Goal: Task Accomplishment & Management: Manage account settings

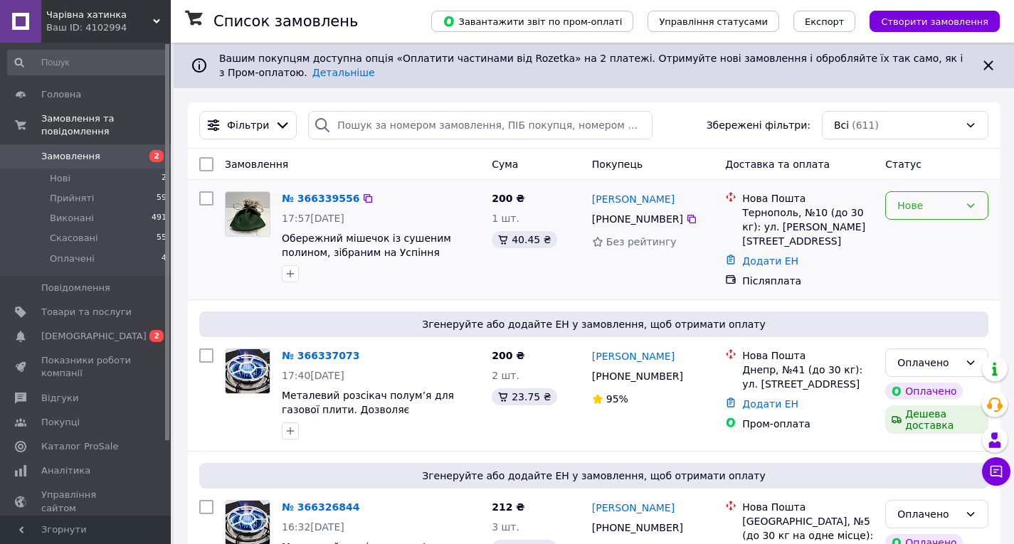
click at [911, 213] on div "Нове" at bounding box center [928, 206] width 62 height 16
click at [916, 238] on li "Прийнято" at bounding box center [937, 237] width 102 height 26
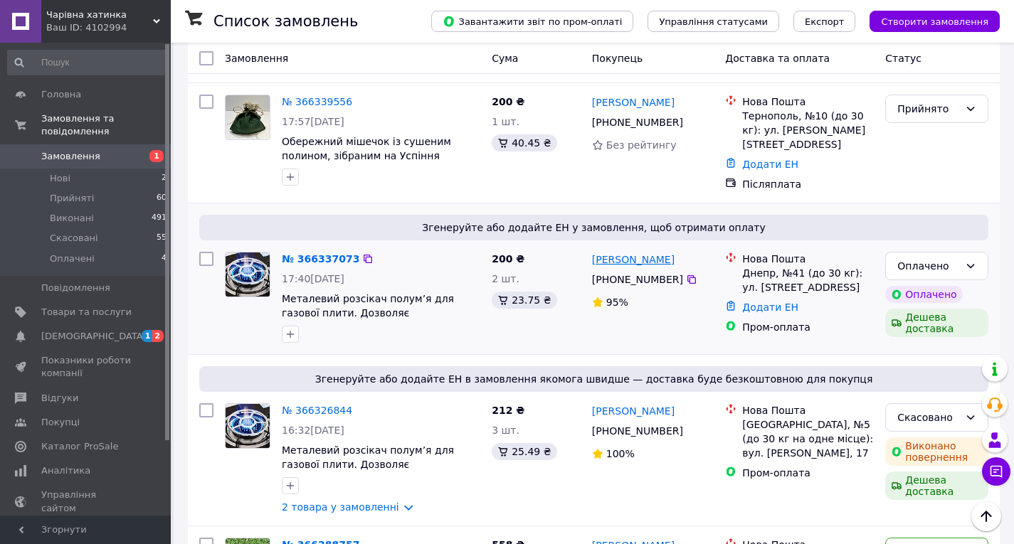
scroll to position [285, 0]
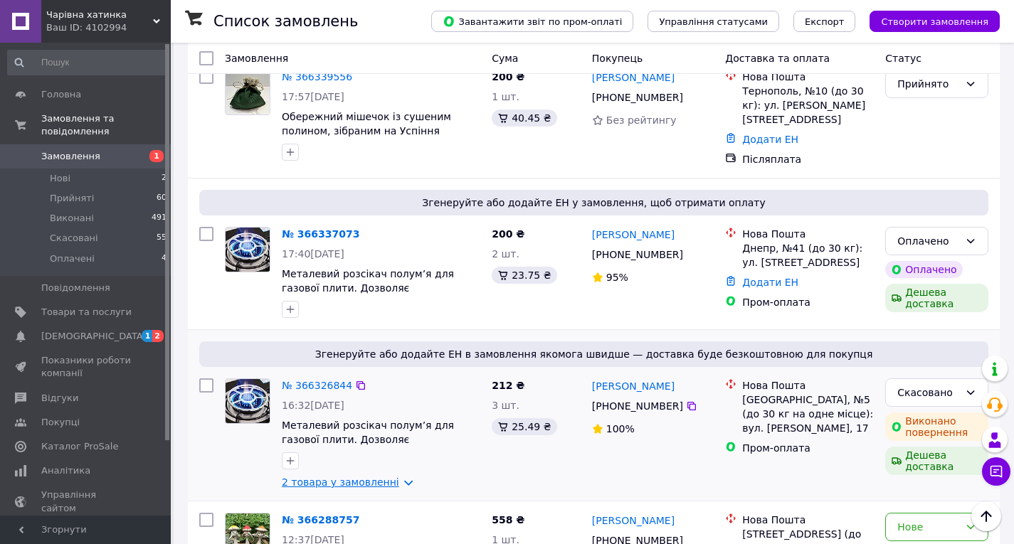
click at [364, 477] on link "2 товара у замовленні" at bounding box center [340, 482] width 117 height 11
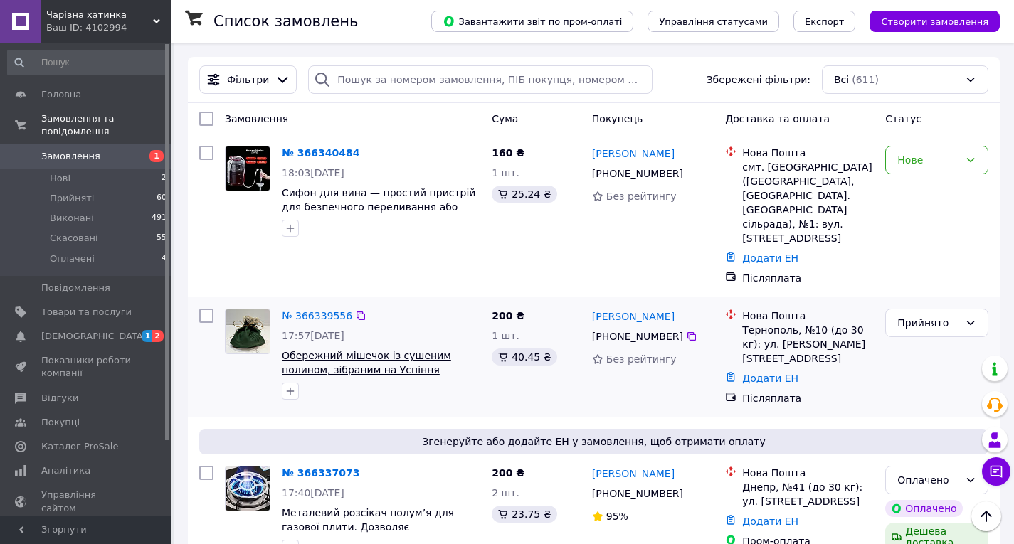
scroll to position [0, 0]
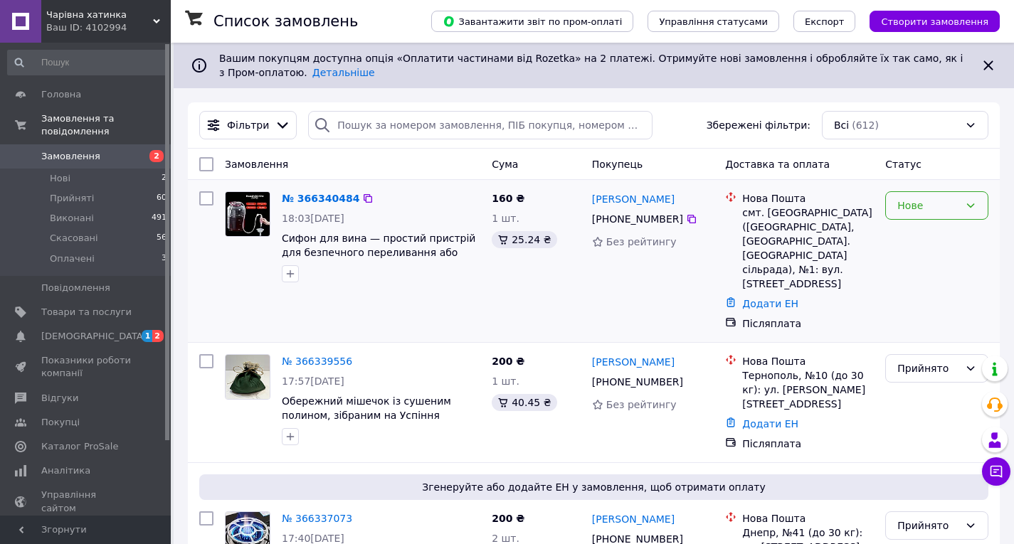
click at [927, 208] on div "Нове" at bounding box center [928, 206] width 62 height 16
drag, startPoint x: 905, startPoint y: 233, endPoint x: 878, endPoint y: 224, distance: 28.6
click at [905, 234] on li "Прийнято" at bounding box center [937, 237] width 102 height 26
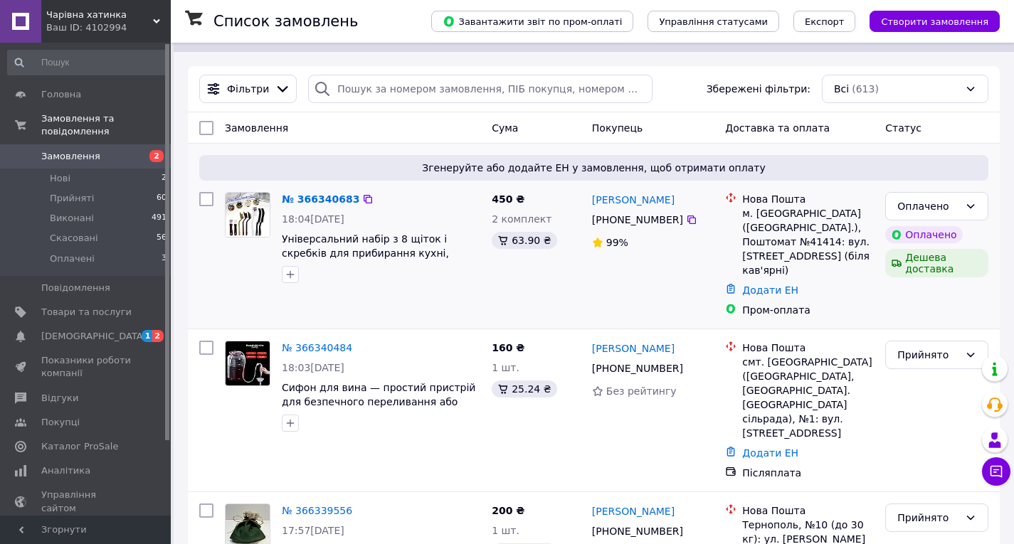
scroll to position [71, 0]
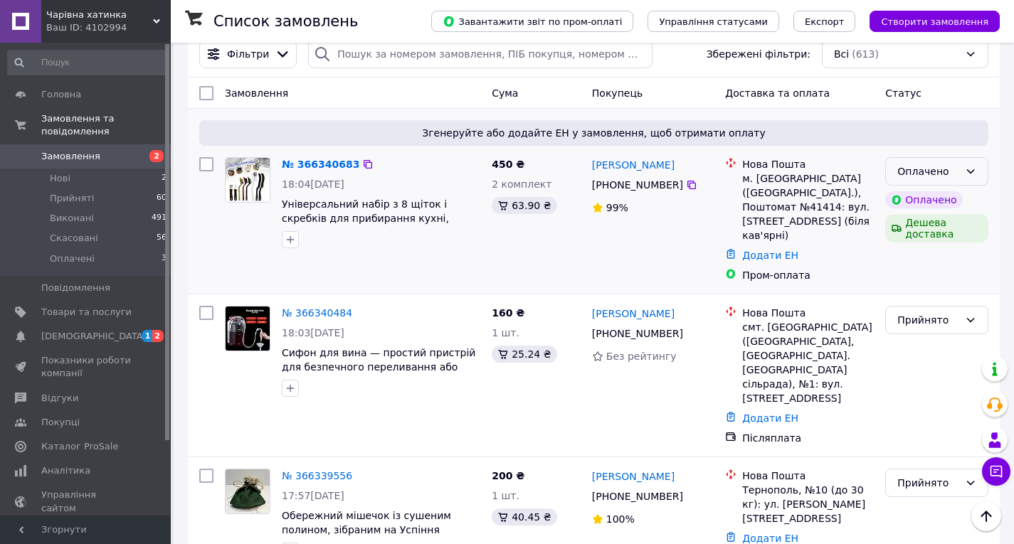
click at [963, 166] on div "Оплачено" at bounding box center [936, 171] width 103 height 28
click at [945, 203] on li "Прийнято" at bounding box center [937, 203] width 102 height 26
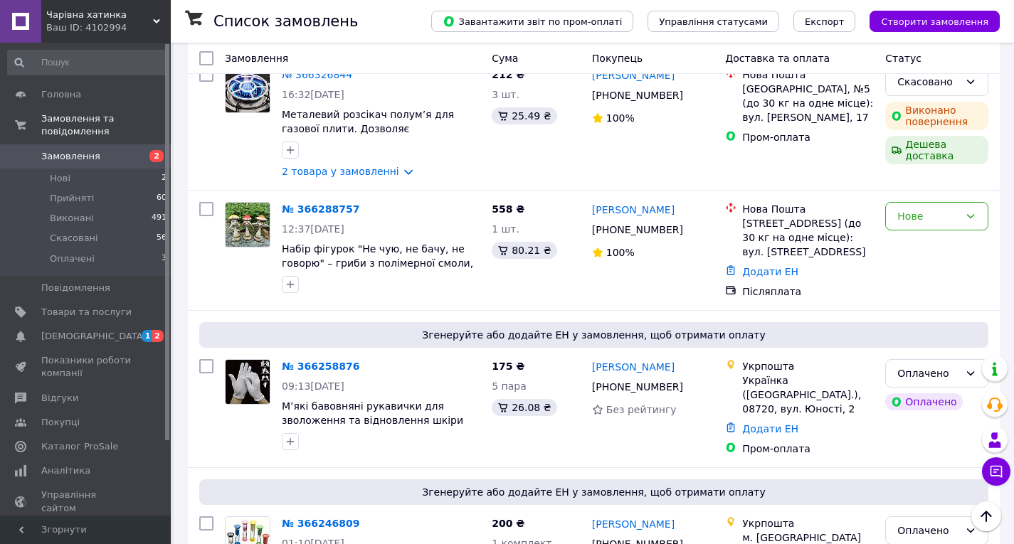
scroll to position [783, 0]
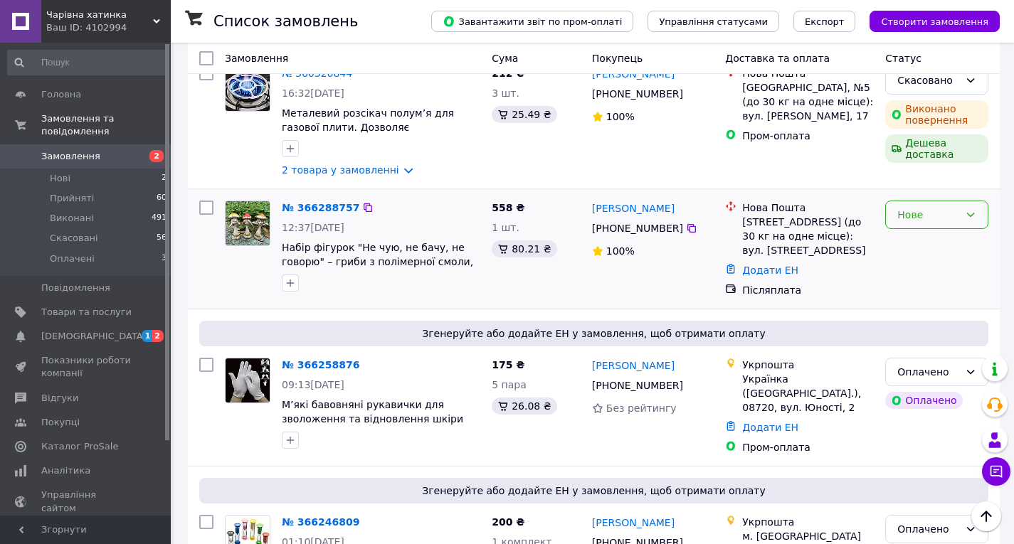
click at [926, 207] on div "Нове" at bounding box center [928, 215] width 62 height 16
click at [928, 203] on li "Прийнято" at bounding box center [937, 199] width 102 height 26
click at [916, 364] on div "Оплачено" at bounding box center [928, 372] width 62 height 16
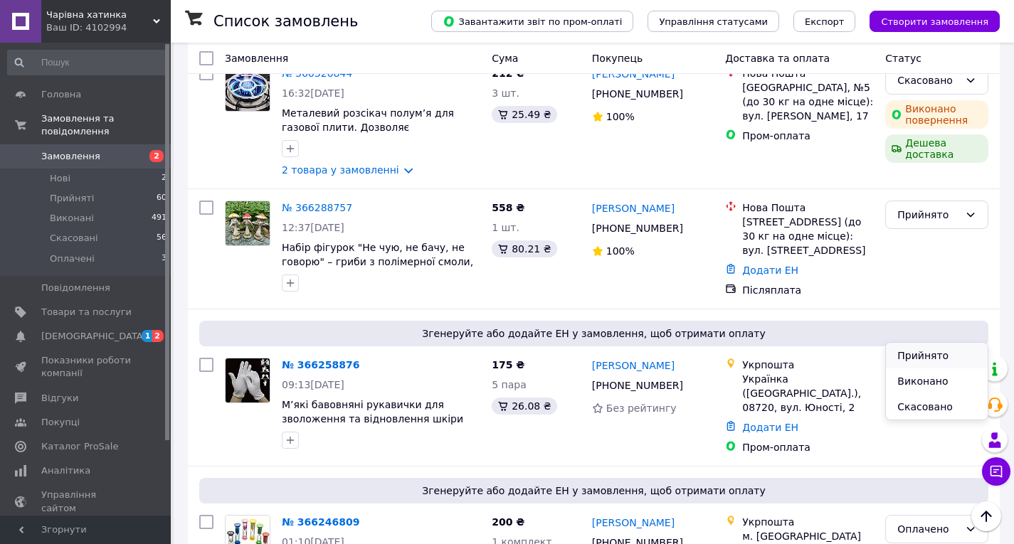
click at [909, 354] on li "Прийнято" at bounding box center [937, 356] width 102 height 26
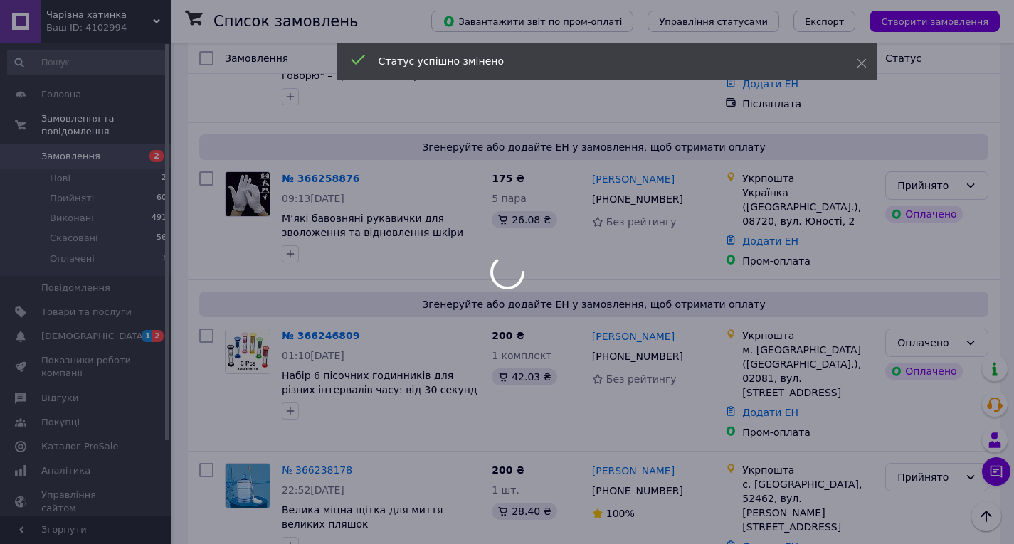
scroll to position [996, 0]
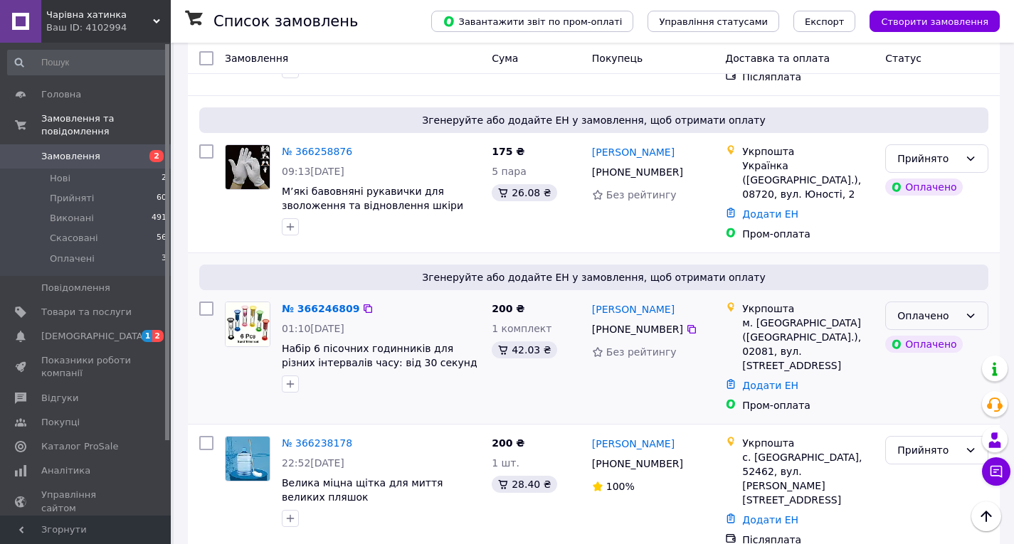
click at [919, 308] on div "Оплачено" at bounding box center [928, 316] width 62 height 16
click at [929, 290] on li "Прийнято" at bounding box center [937, 294] width 102 height 26
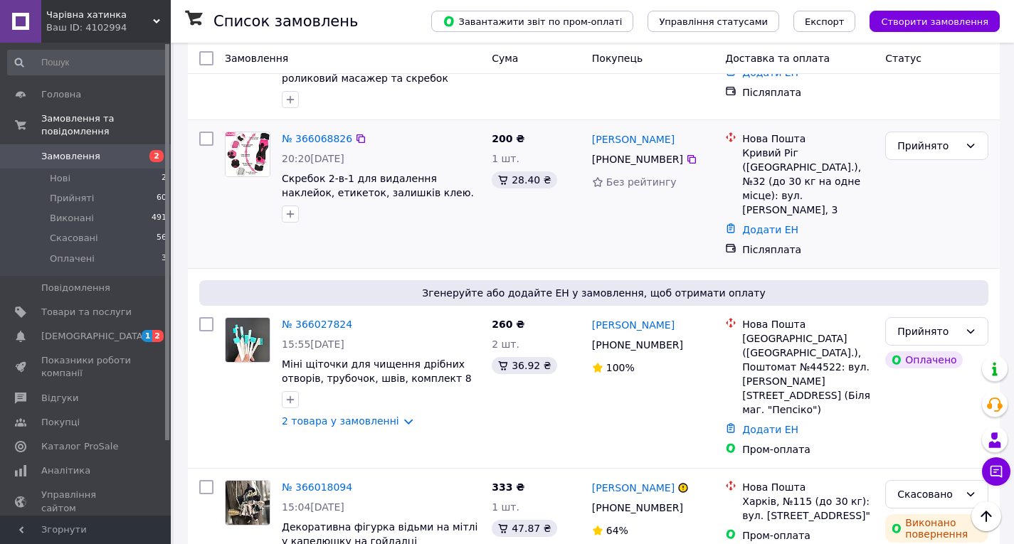
scroll to position [2632, 0]
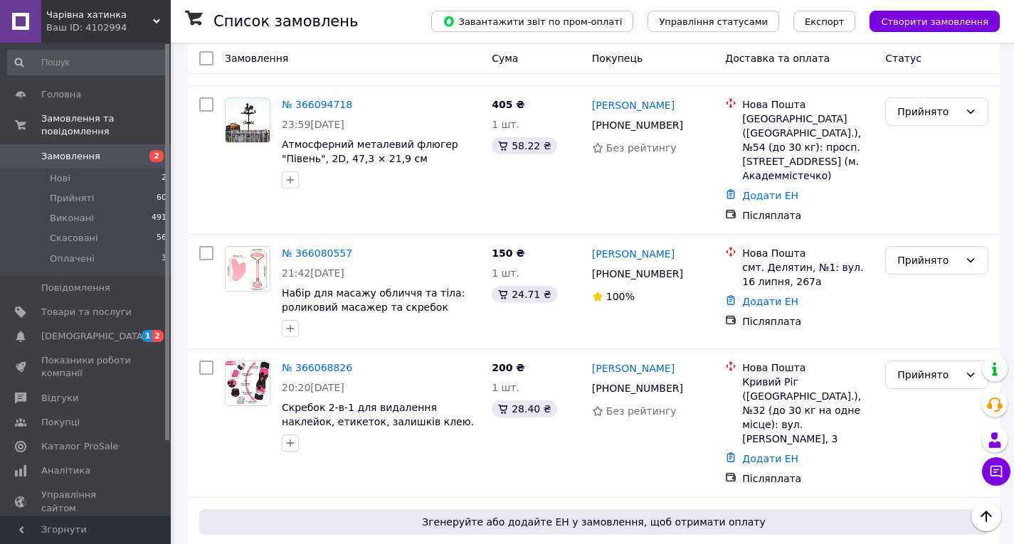
click at [80, 150] on span "Замовлення" at bounding box center [70, 156] width 59 height 13
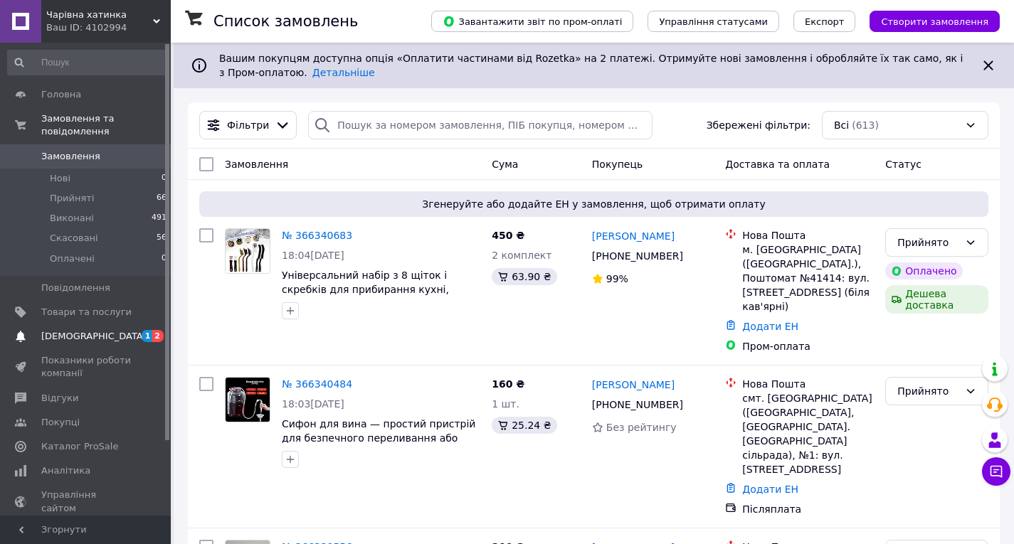
click at [90, 330] on span "[DEMOGRAPHIC_DATA]" at bounding box center [93, 336] width 105 height 13
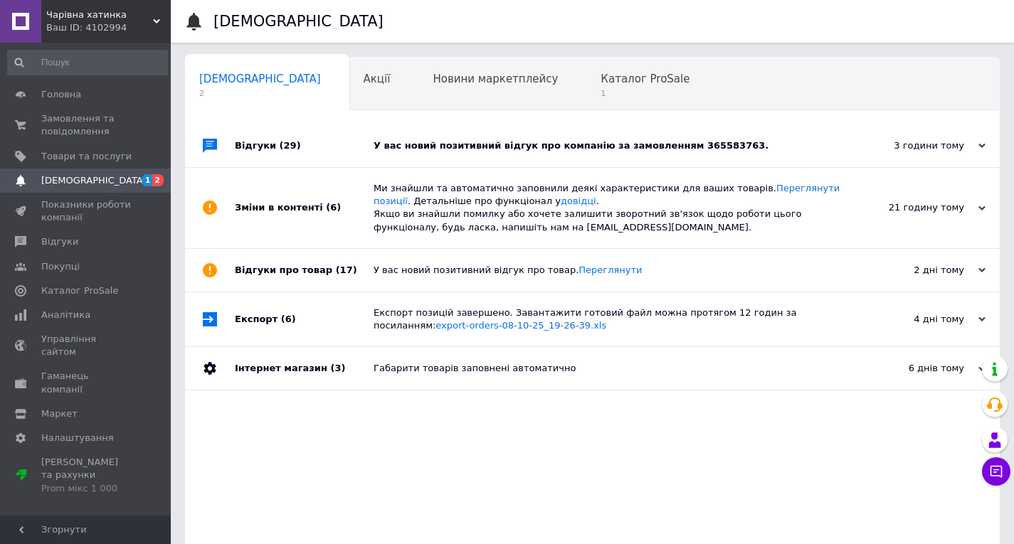
click at [452, 144] on div "У вас новий позитивний відгук про компанію за замовленням 365583763." at bounding box center [608, 145] width 470 height 13
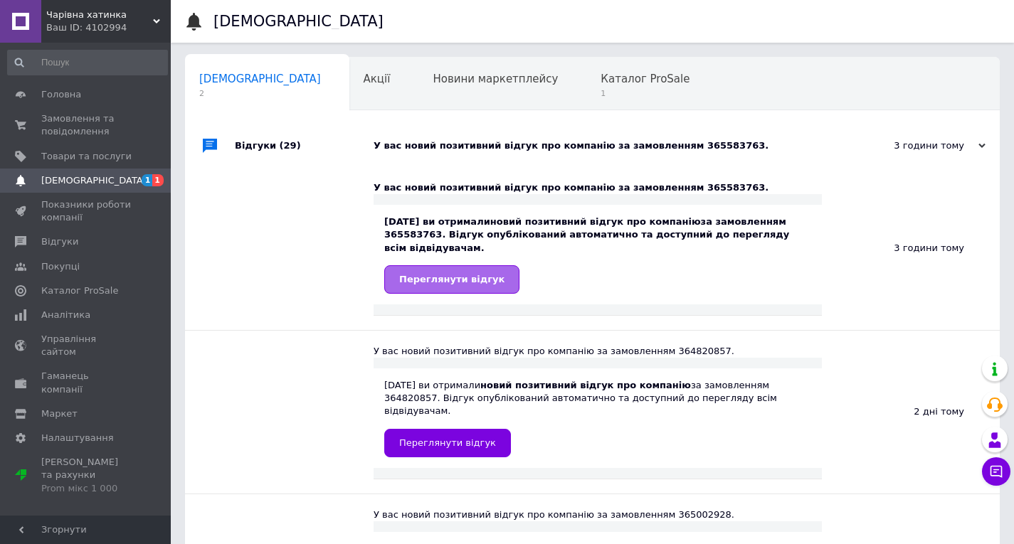
click at [457, 274] on span "Переглянути відгук" at bounding box center [451, 279] width 105 height 11
click at [600, 85] on span "Каталог ProSale" at bounding box center [644, 79] width 89 height 13
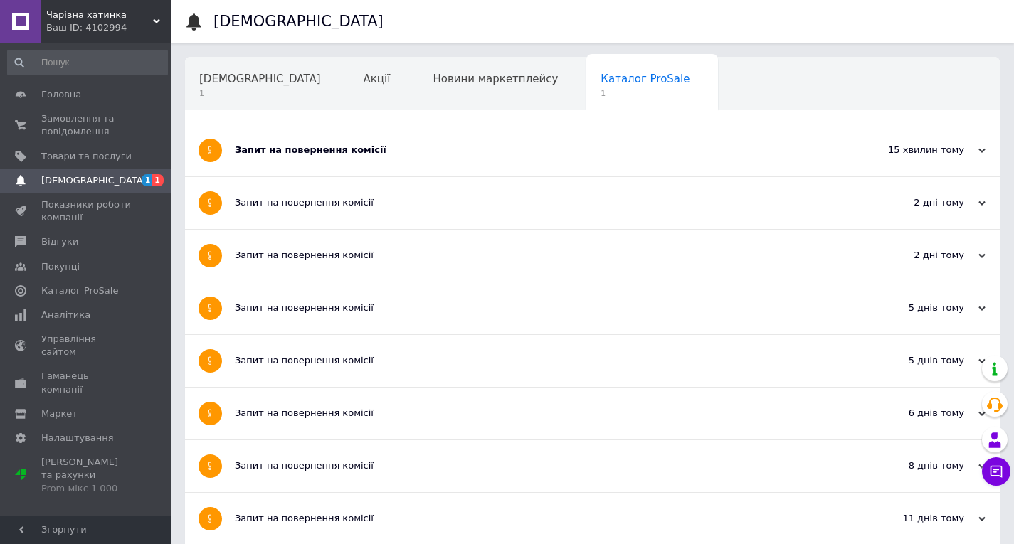
click at [304, 152] on div "Запит на повернення комісії" at bounding box center [539, 150] width 608 height 13
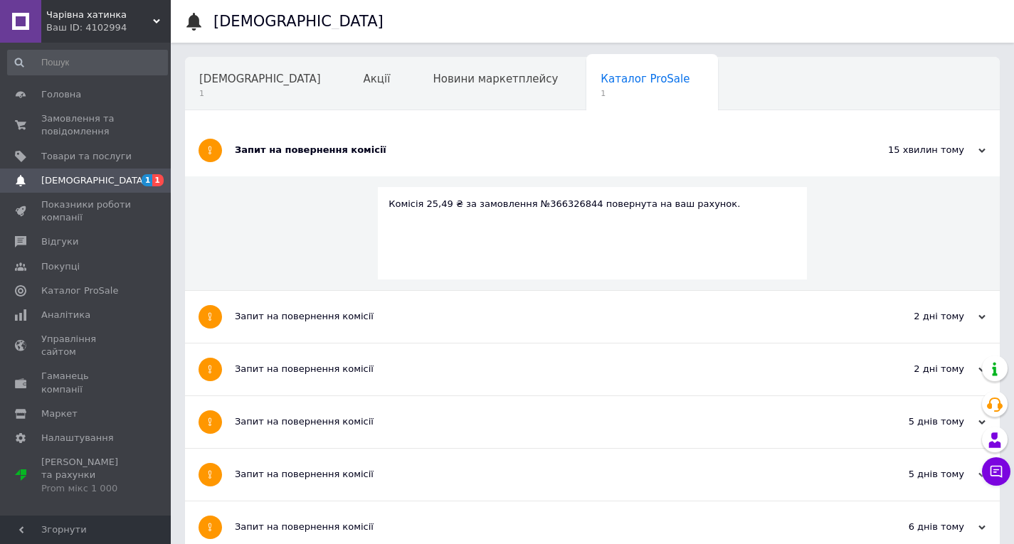
click at [304, 152] on div "Запит на повернення комісії" at bounding box center [539, 150] width 608 height 13
